Goal: Transaction & Acquisition: Purchase product/service

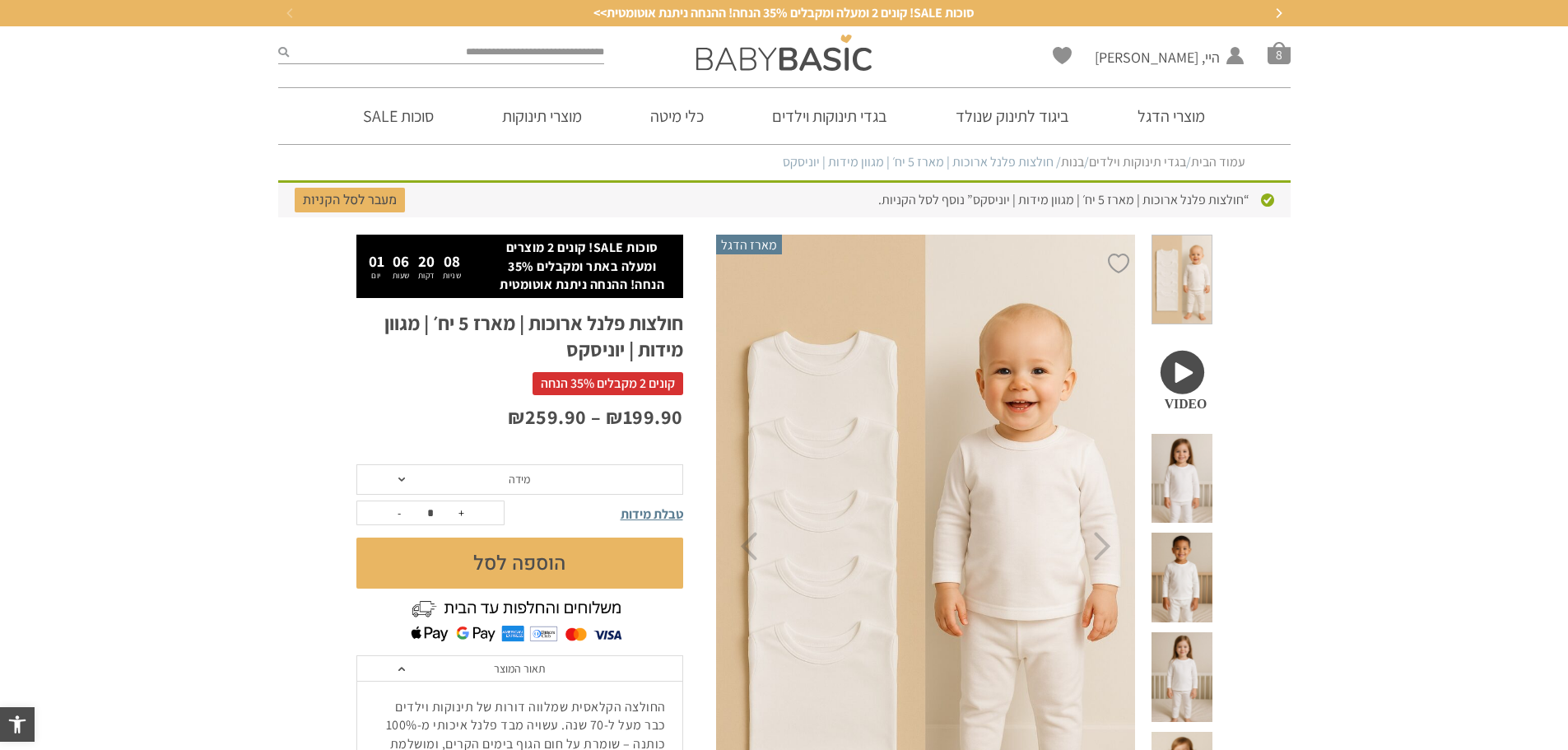
scroll to position [40, 0]
click at [1273, 50] on span "סל קניות" at bounding box center [1279, 52] width 23 height 23
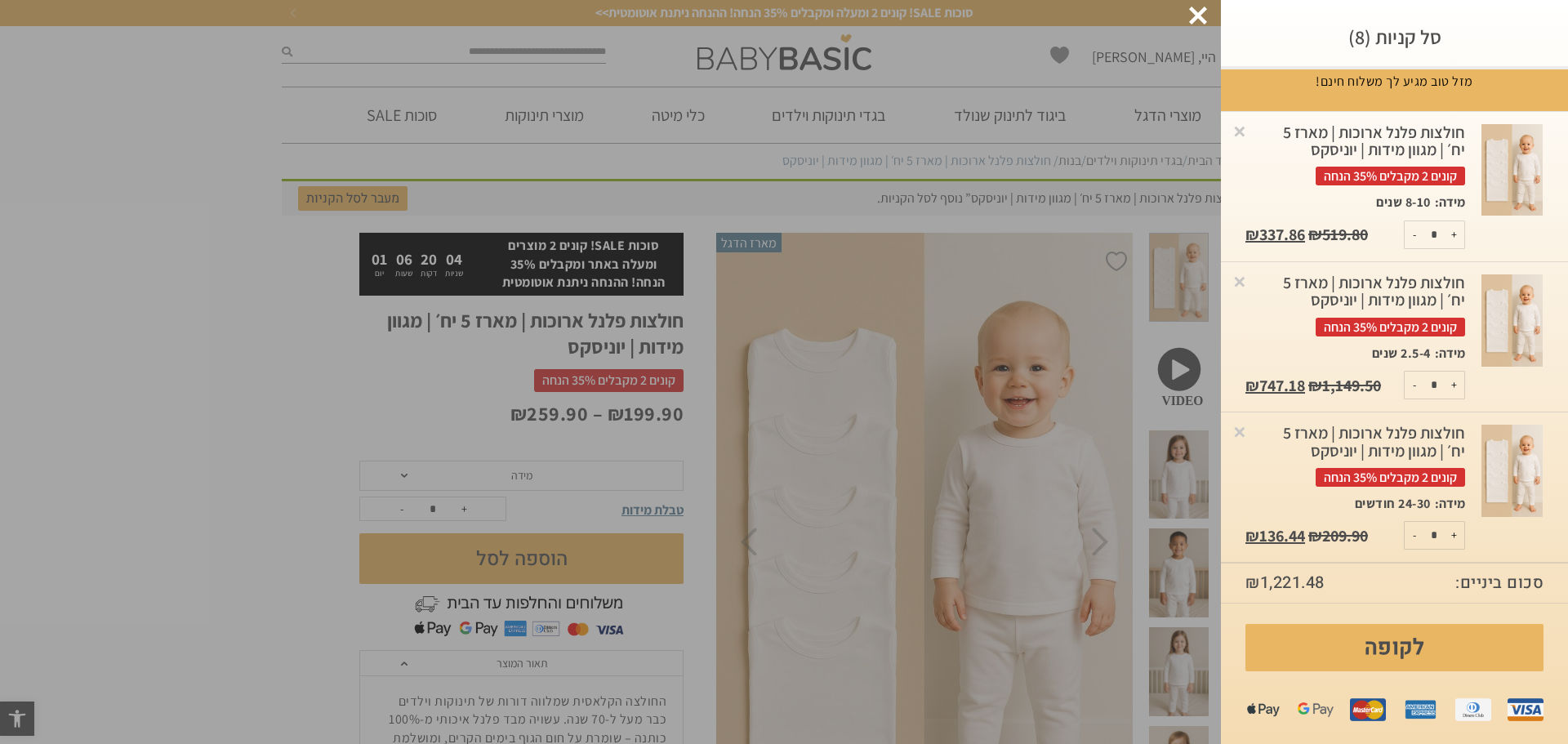
click at [1416, 372] on button "-" at bounding box center [1415, 385] width 20 height 27
type input "*"
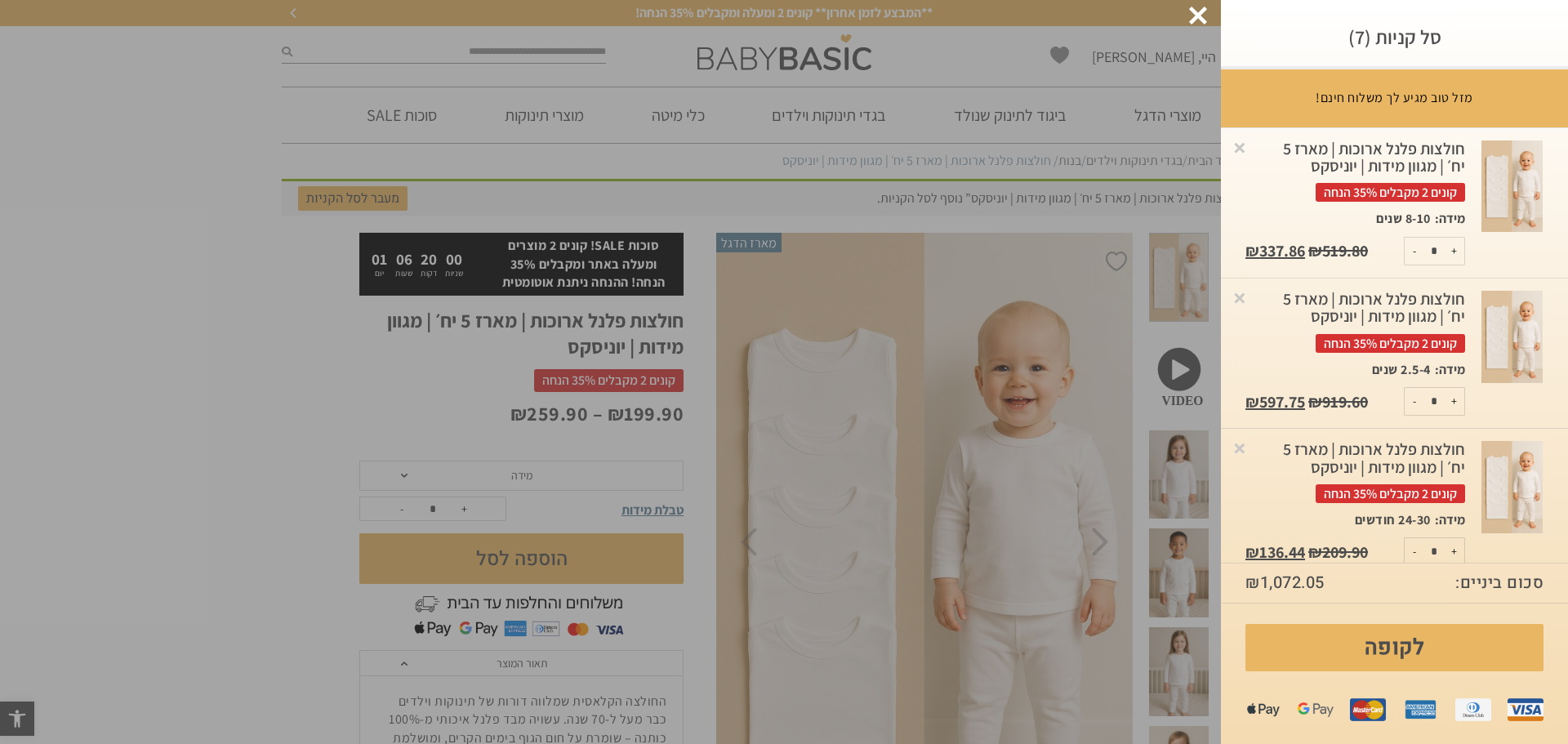
click at [1414, 394] on button "-" at bounding box center [1415, 401] width 20 height 27
type input "*"
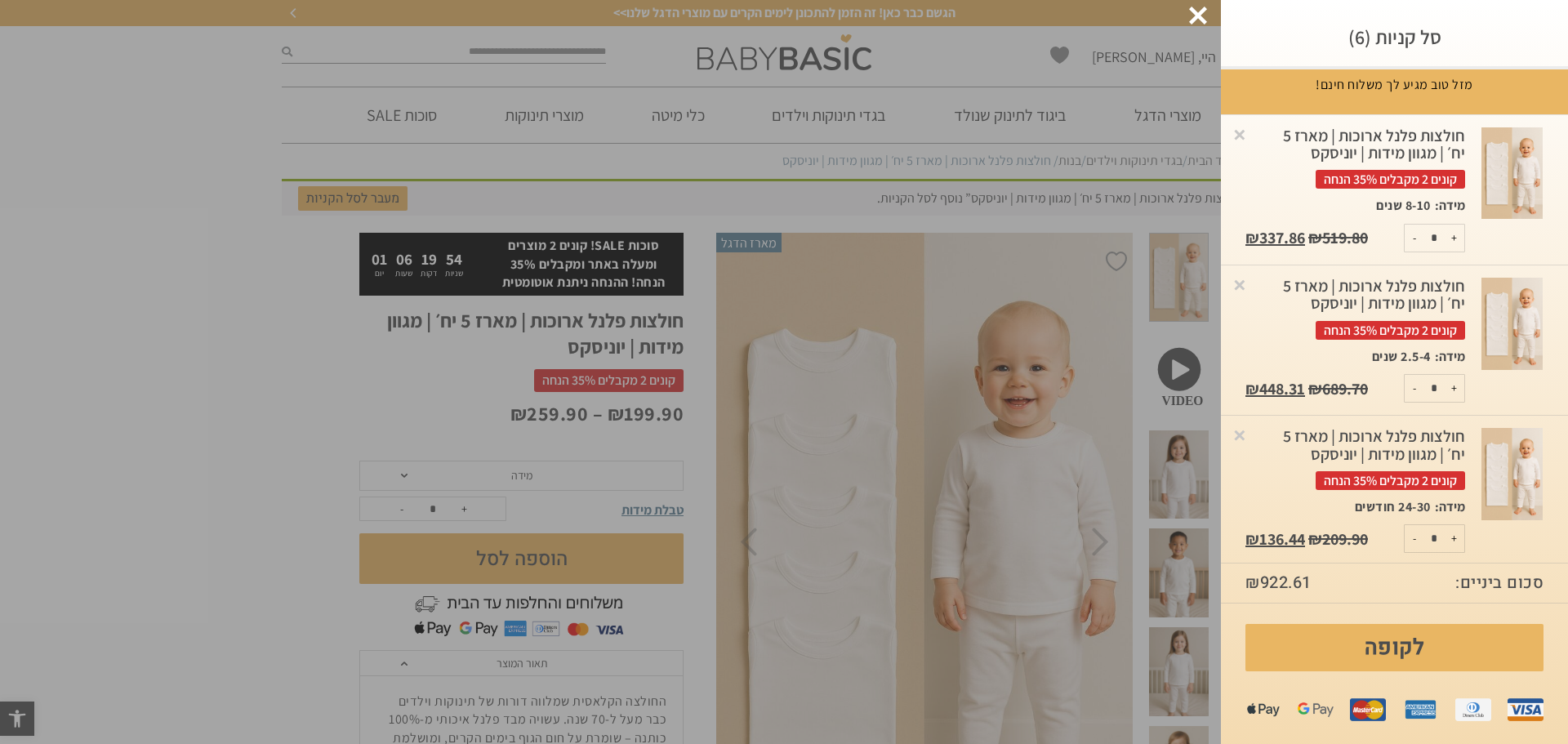
scroll to position [17, 0]
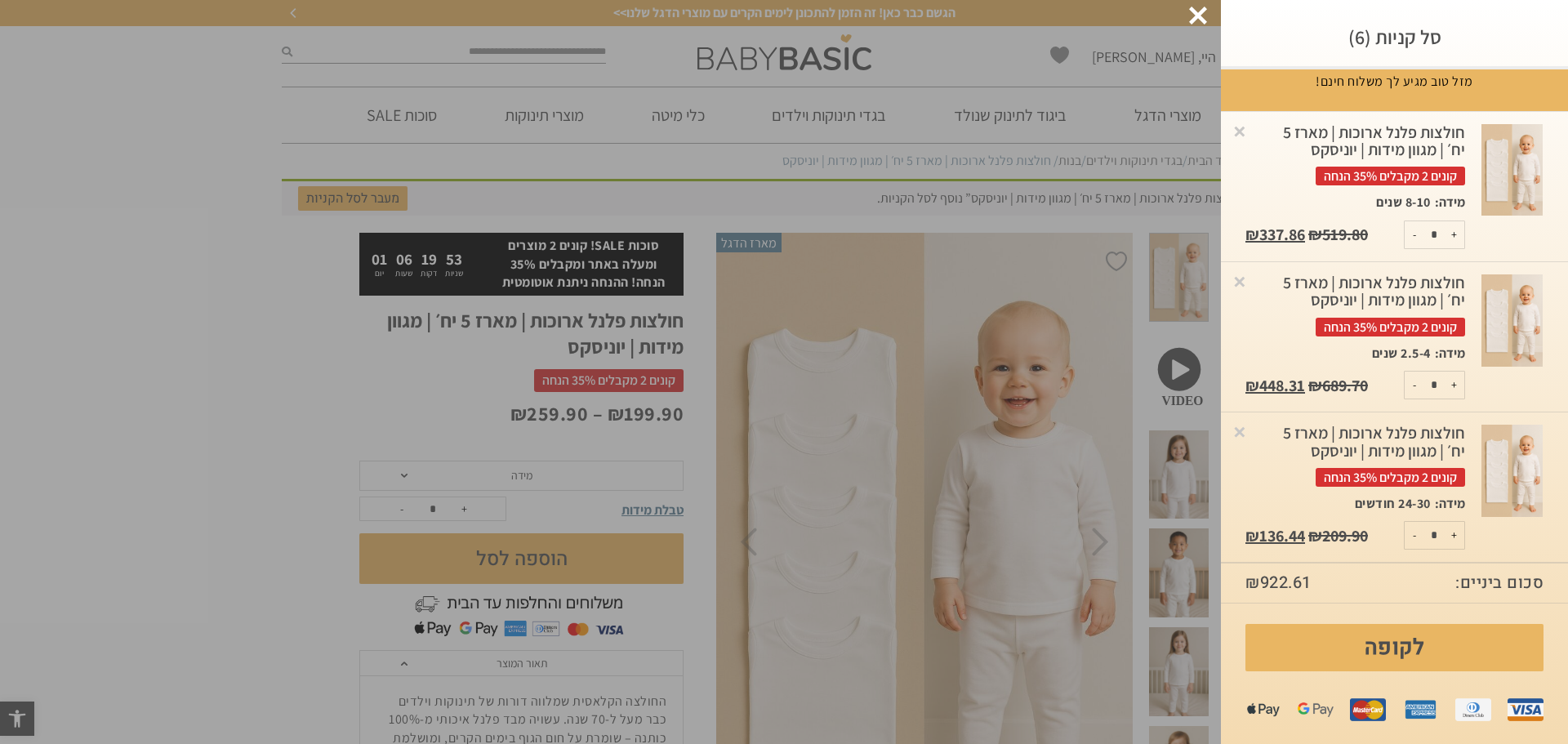
click at [1457, 538] on button "+" at bounding box center [1454, 535] width 20 height 27
type input "*"
click at [1453, 535] on button "+" at bounding box center [1454, 535] width 20 height 27
type input "*"
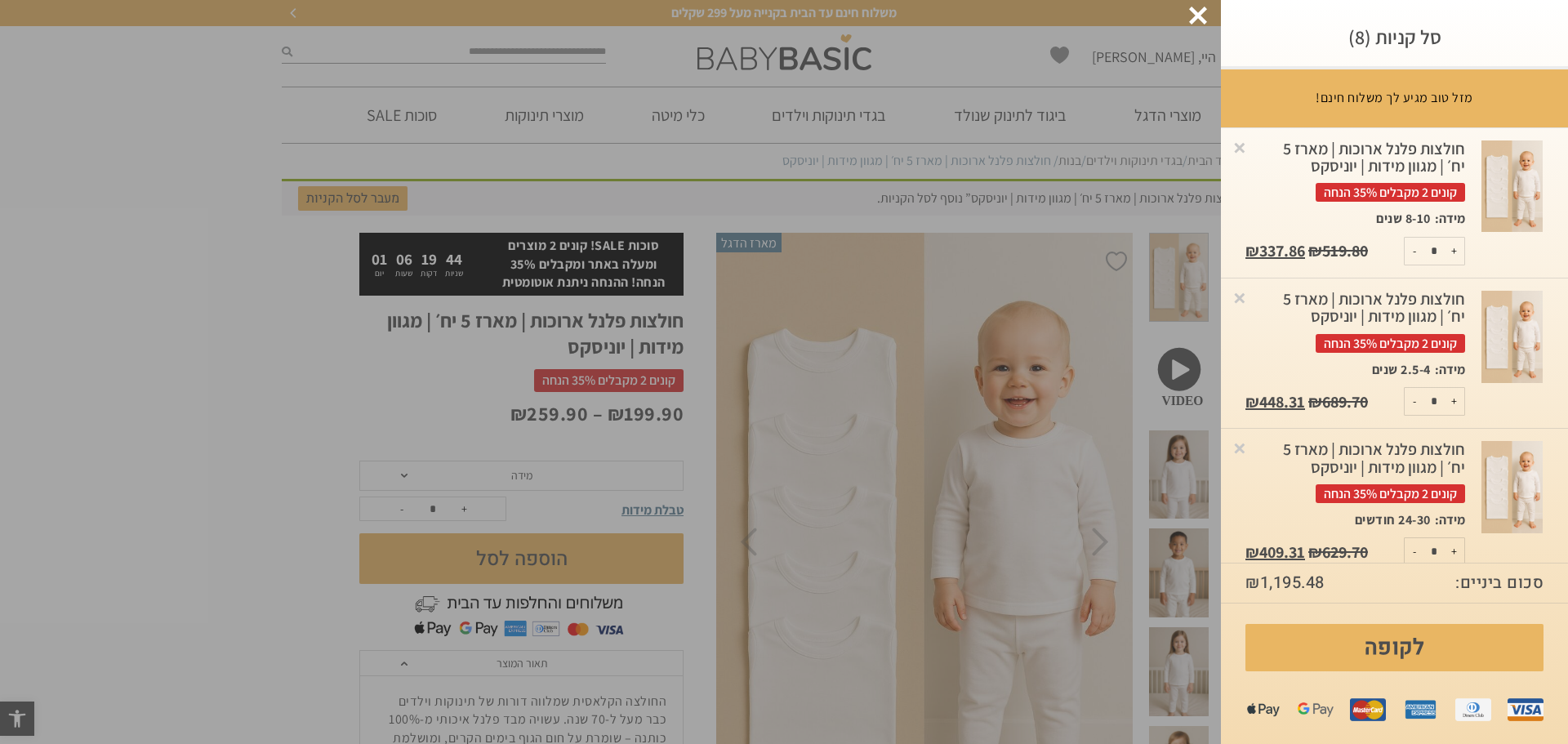
click at [1461, 553] on button "+" at bounding box center [1454, 551] width 20 height 27
type input "*"
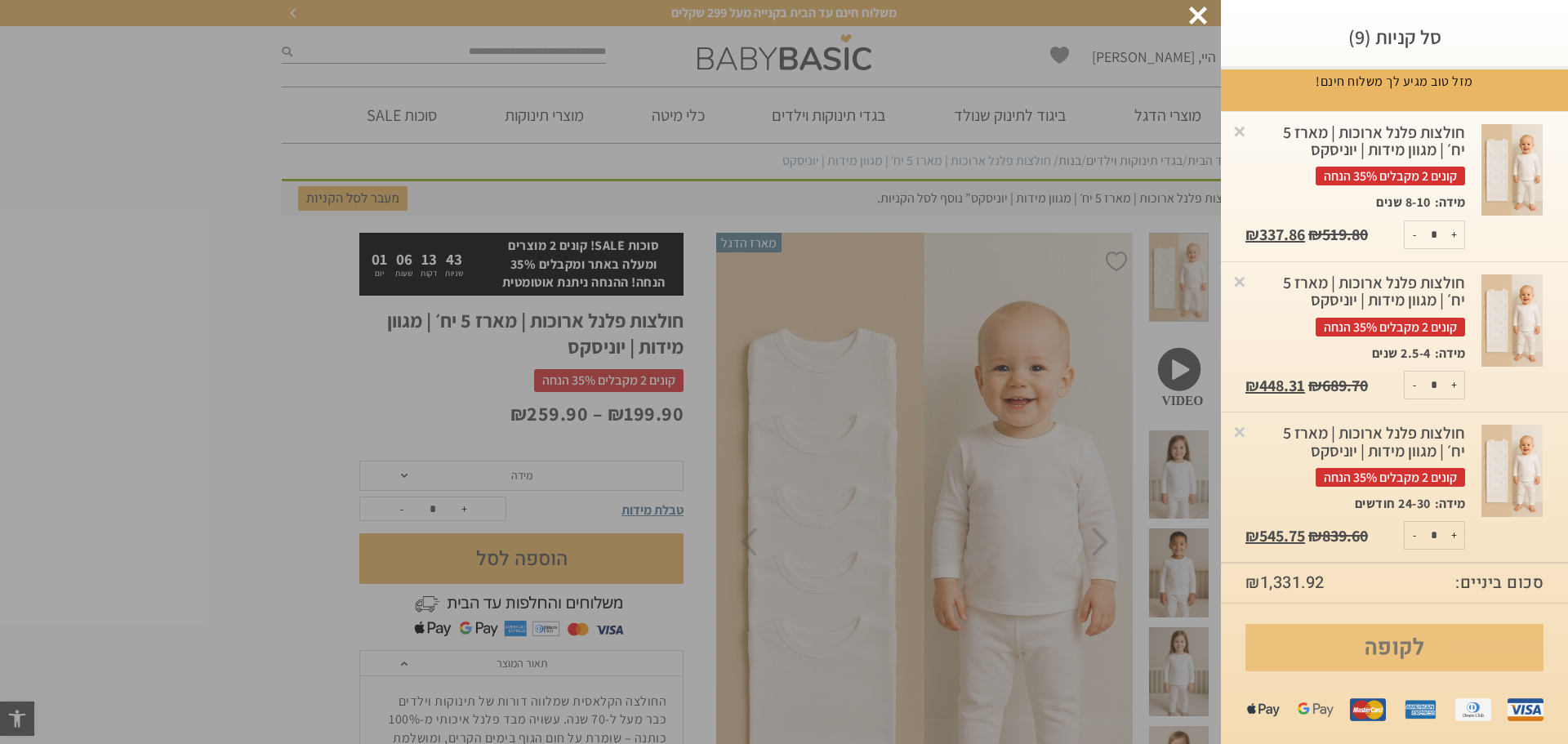
click at [1354, 652] on link "לקופה" at bounding box center [1394, 647] width 298 height 48
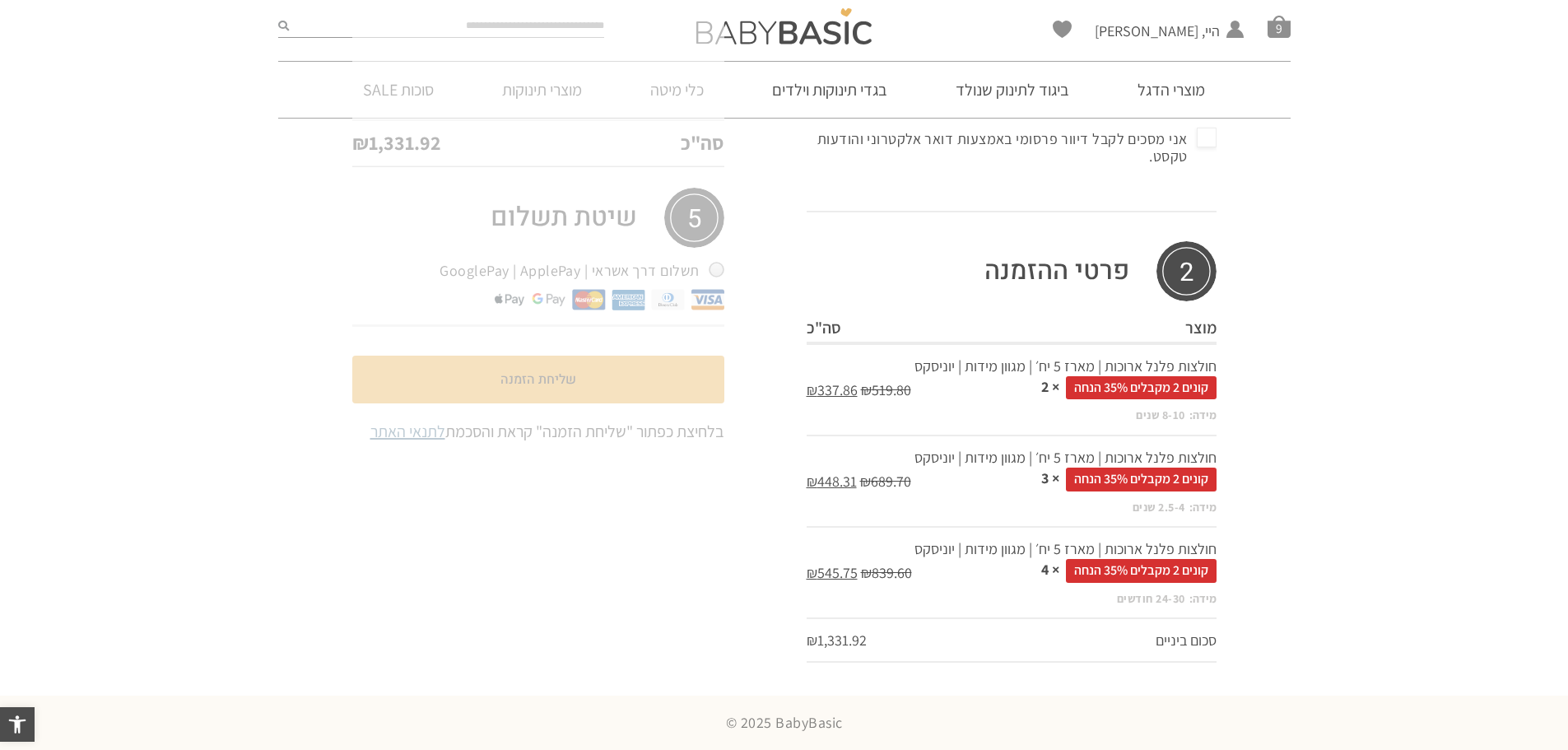
scroll to position [512, 0]
select select "******"
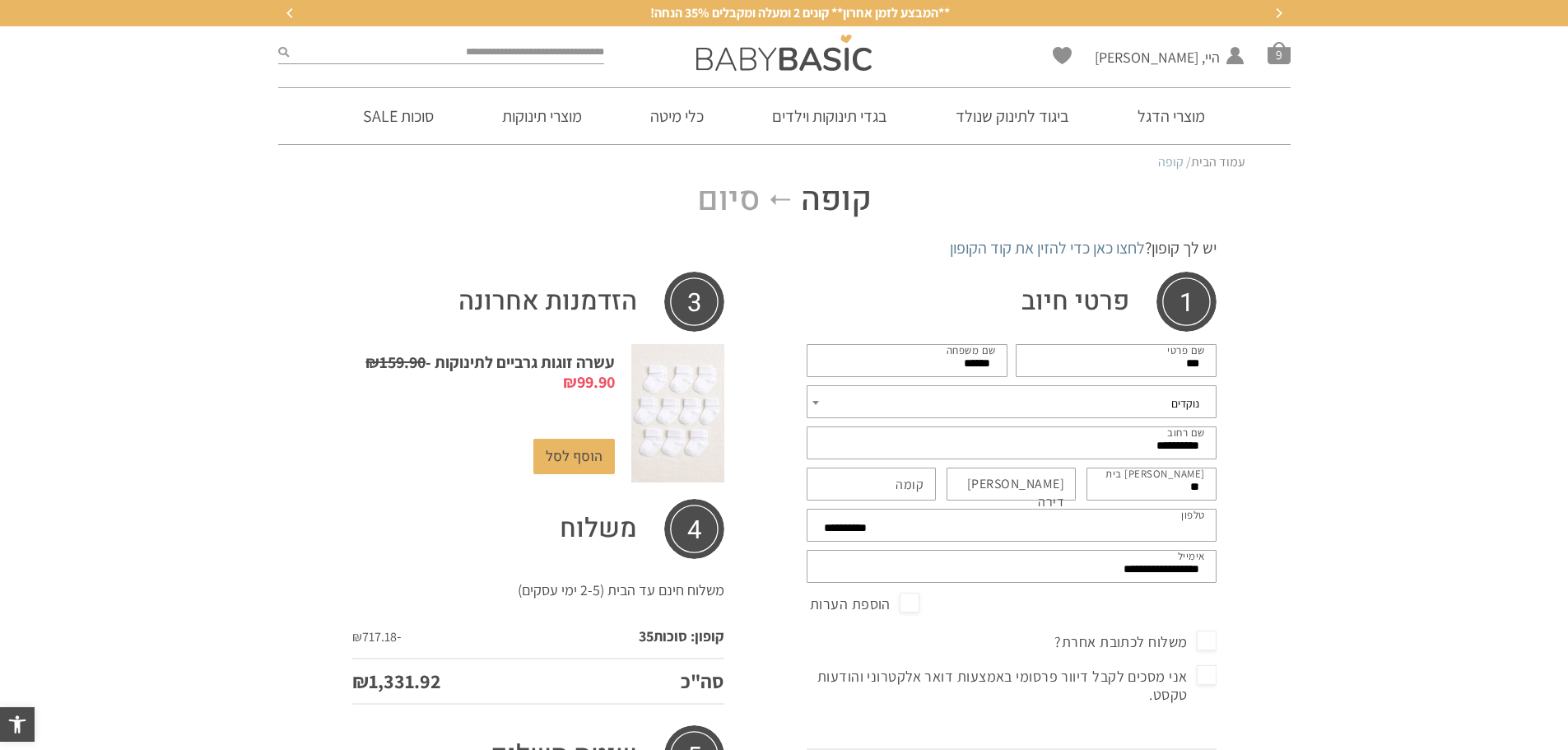
scroll to position [0, 0]
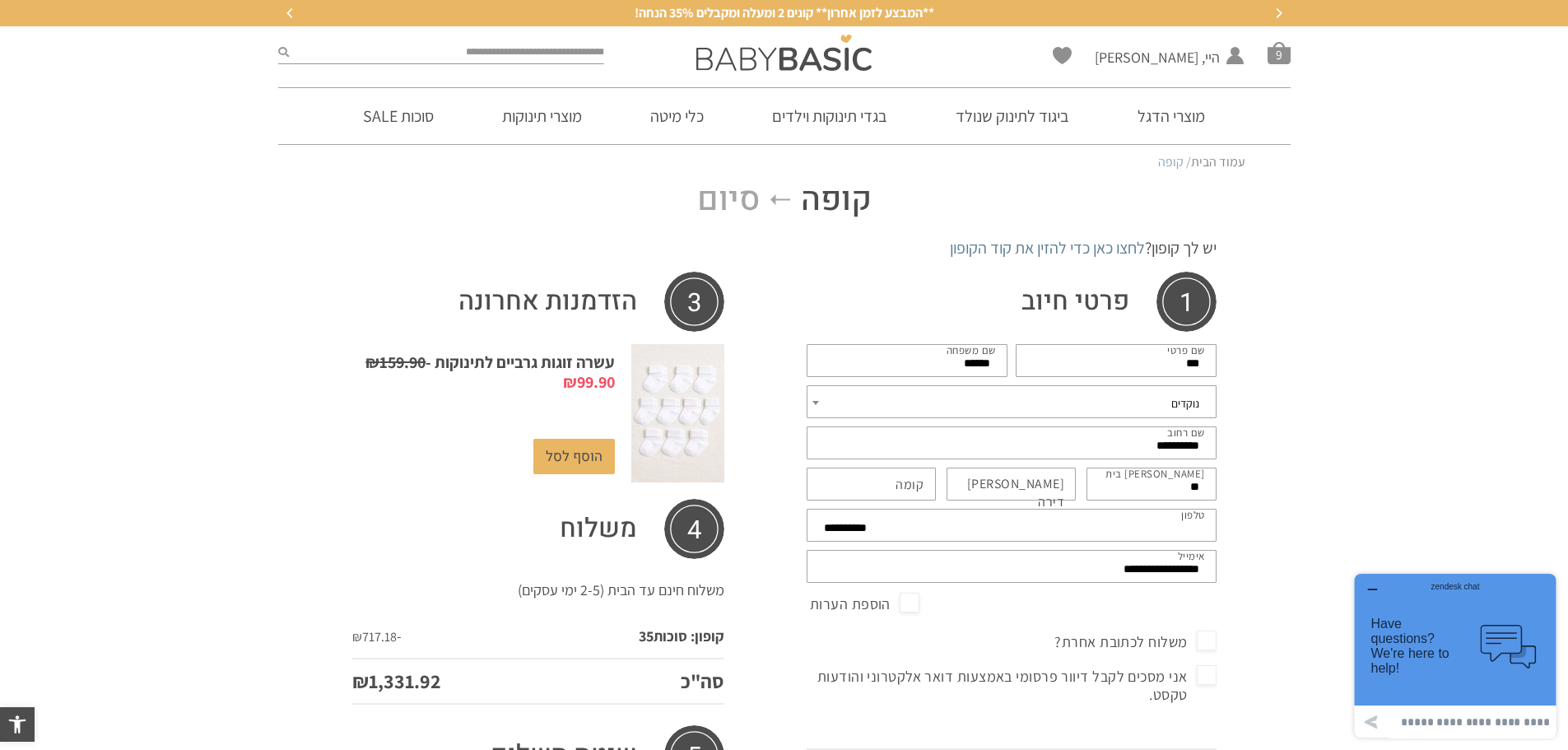
drag, startPoint x: 1145, startPoint y: 447, endPoint x: 1204, endPoint y: 448, distance: 59.0
click at [1204, 448] on input "**********" at bounding box center [1012, 442] width 410 height 33
type input "*******"
click at [1155, 493] on input "**" at bounding box center [1151, 484] width 130 height 33
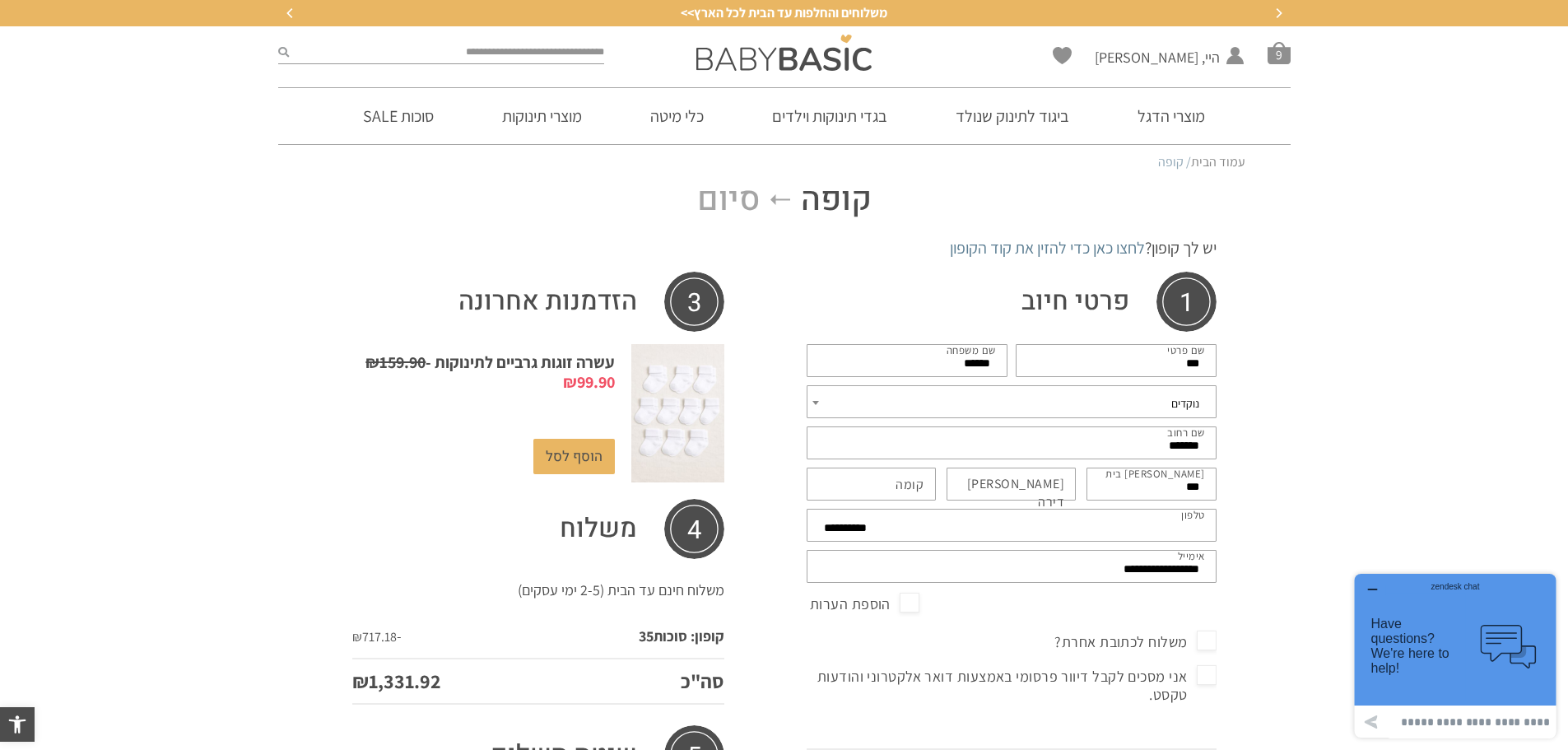
type input "***"
click at [1051, 492] on label "מס דירה (אופציונלי)" at bounding box center [1003, 493] width 123 height 37
click at [1051, 492] on input "מס דירה (אופציונלי)" at bounding box center [1011, 484] width 130 height 33
type input "*"
click at [1024, 254] on link "לחצו כאן כדי להזין את קוד הקופון" at bounding box center [1047, 248] width 195 height 21
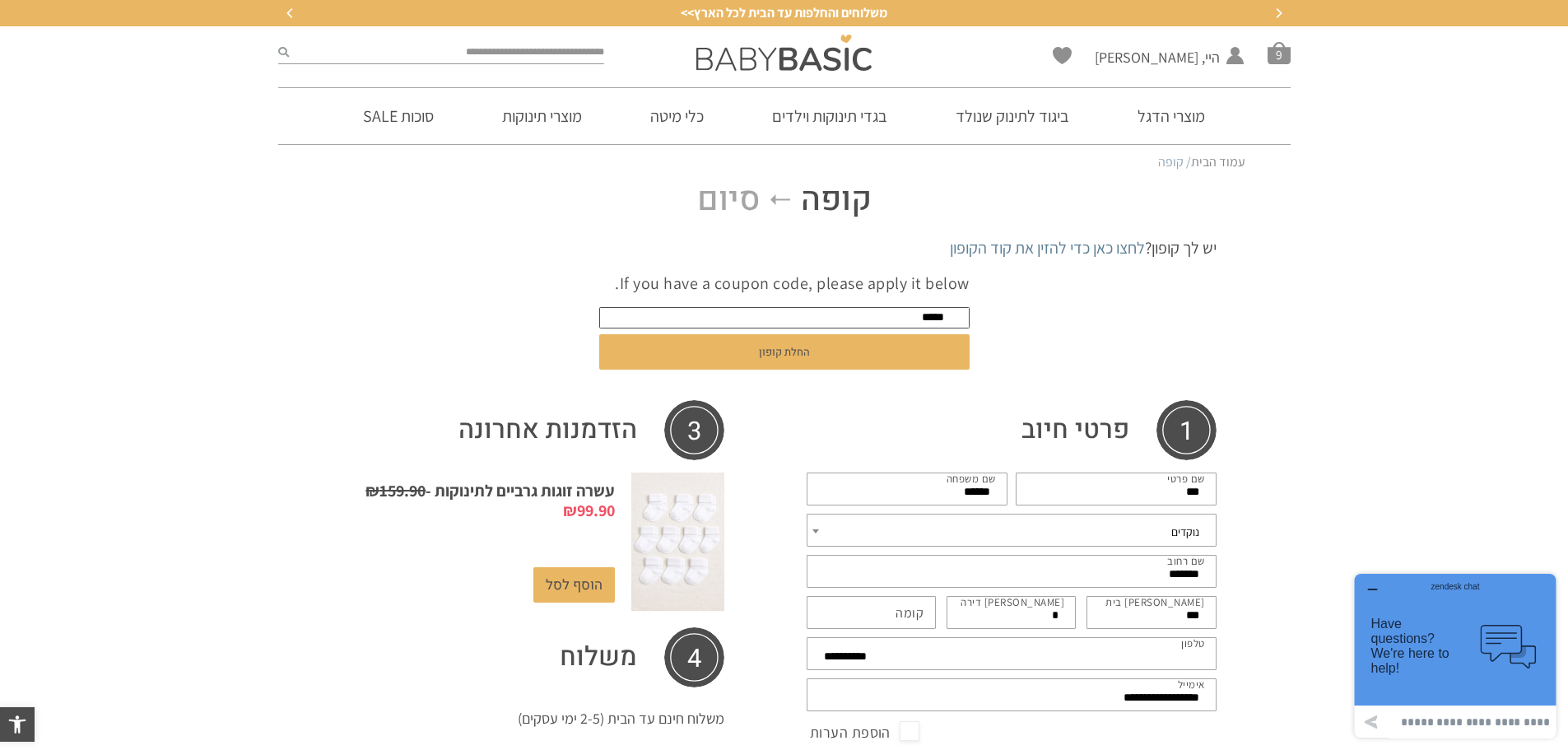
click at [599, 334] on button "החלת קופון" at bounding box center [784, 351] width 370 height 36
type input "*"
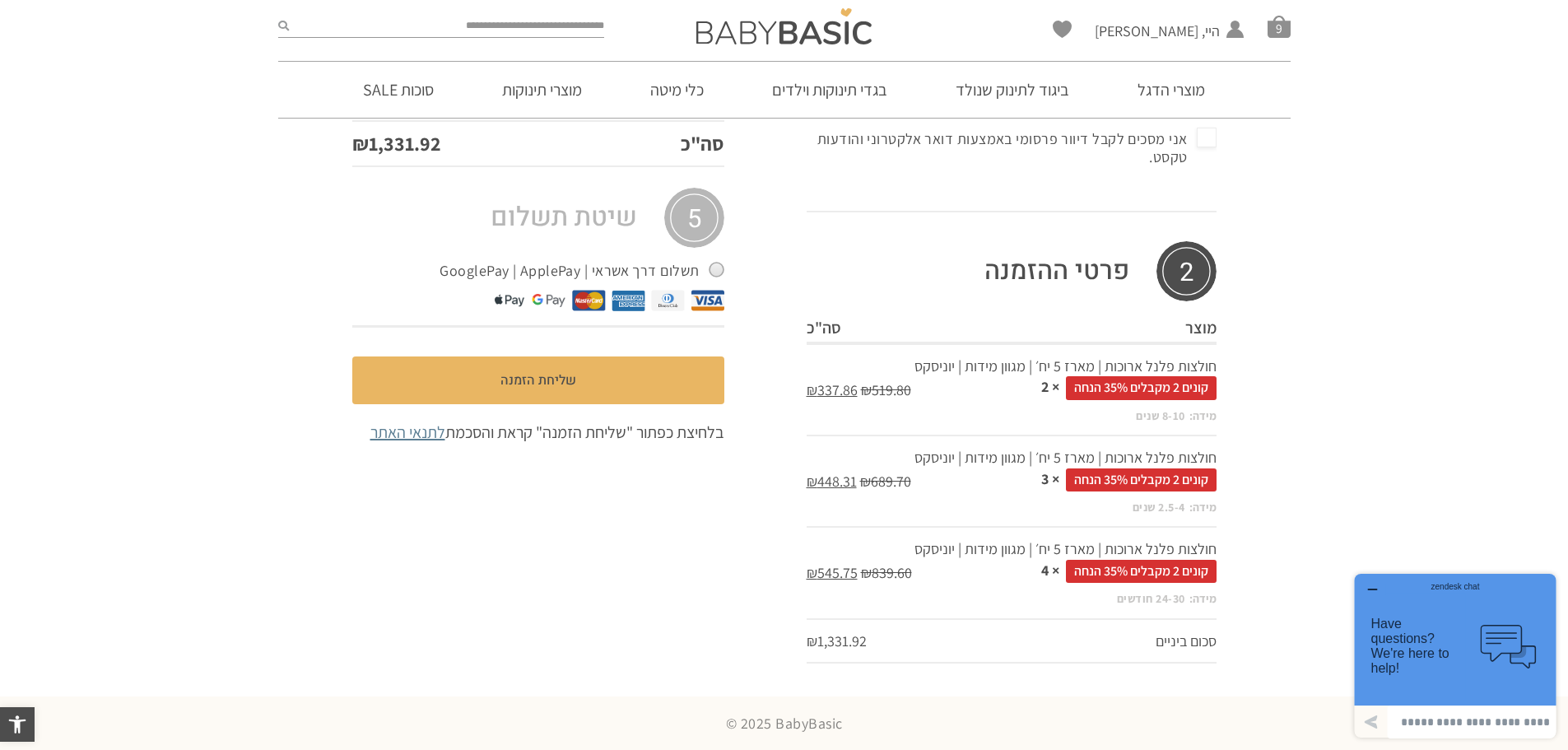
scroll to position [399, 0]
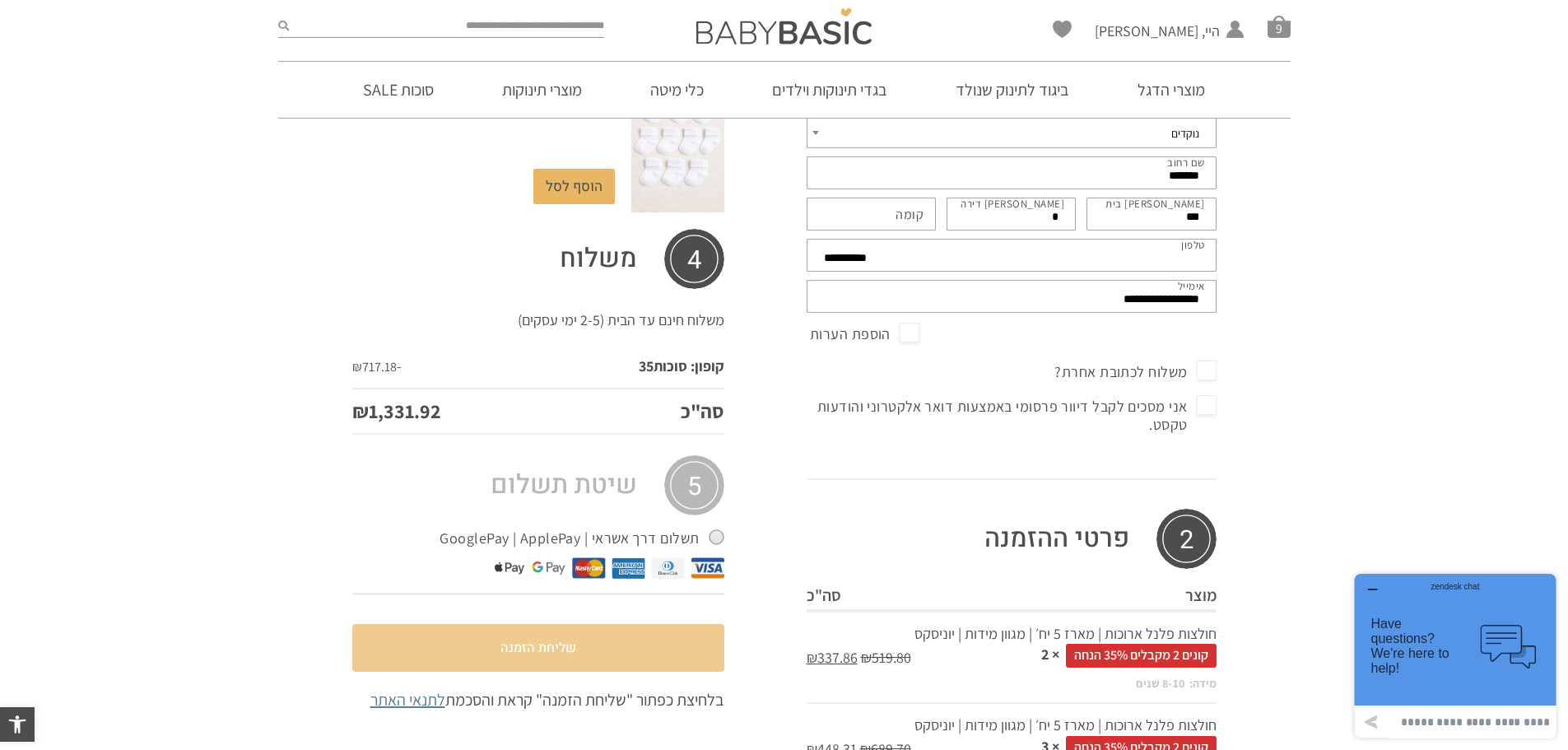
click at [593, 643] on button "שליחת הזמנה" at bounding box center [538, 648] width 372 height 48
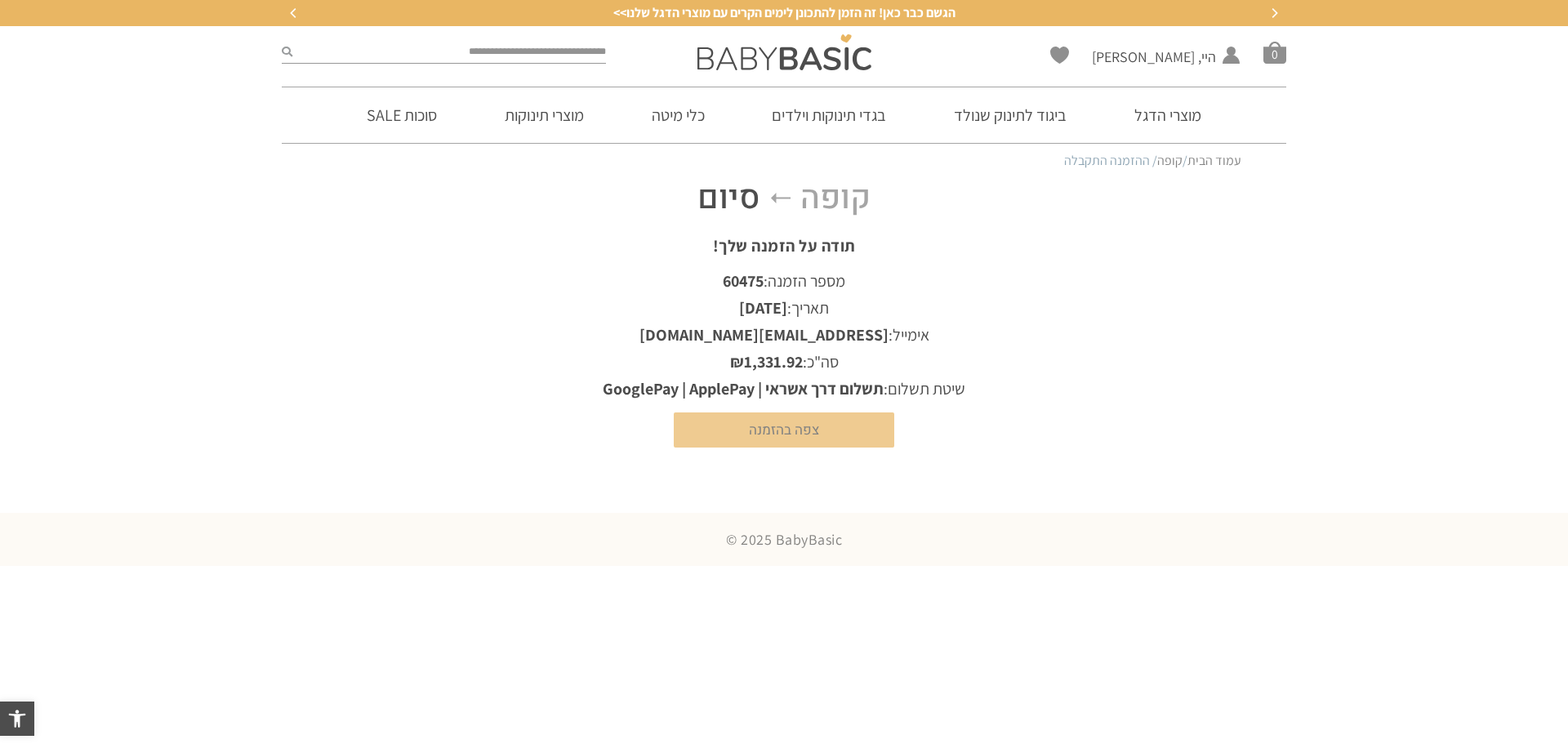
click at [721, 432] on link "צפה בהזמנה" at bounding box center [784, 430] width 220 height 35
